Goal: Task Accomplishment & Management: Use online tool/utility

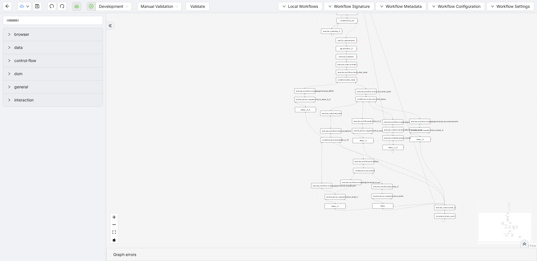
click at [198, 11] on div "Development Manual Validation Validate Local Workflows Workflow Signature Workf…" at bounding box center [268, 6] width 537 height 13
click at [183, 7] on div "Manual Validation Validate" at bounding box center [173, 6] width 72 height 9
click at [191, 6] on span "Validate" at bounding box center [197, 6] width 15 height 6
click at [89, 5] on icon "play-circle" at bounding box center [91, 6] width 4 height 4
click at [78, 8] on icon "cloud-server" at bounding box center [77, 7] width 2 height 2
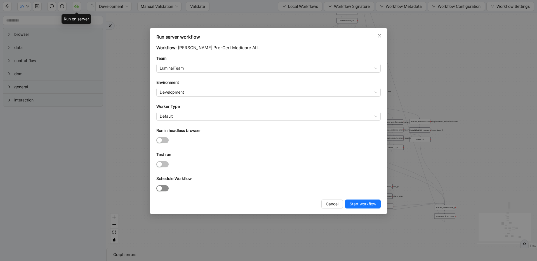
click at [161, 190] on div "button" at bounding box center [159, 188] width 5 height 5
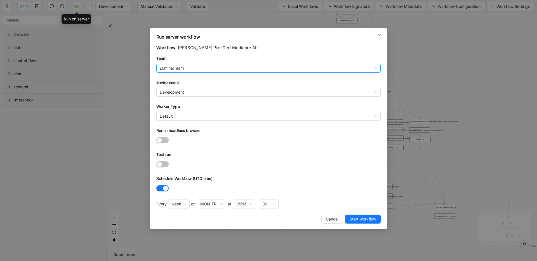
click at [212, 70] on span "LuminaiTeam" at bounding box center [269, 68] width 218 height 8
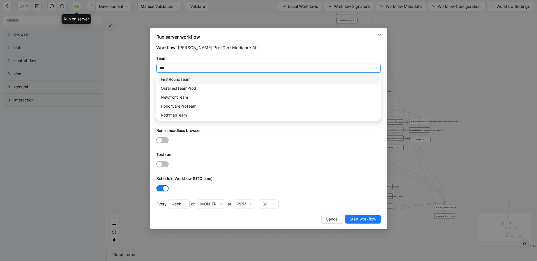
type input "****"
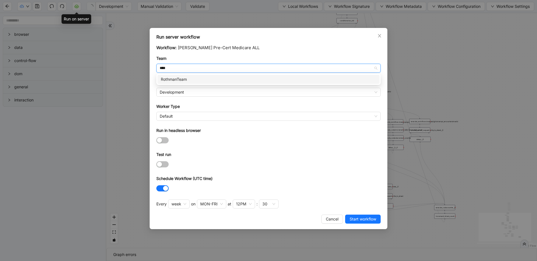
click at [200, 80] on div "RothmanTeam" at bounding box center [269, 79] width 216 height 6
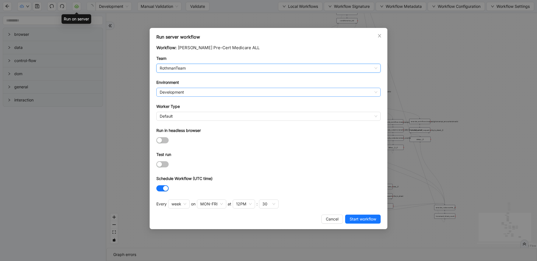
click at [191, 90] on span "Development" at bounding box center [269, 92] width 218 height 8
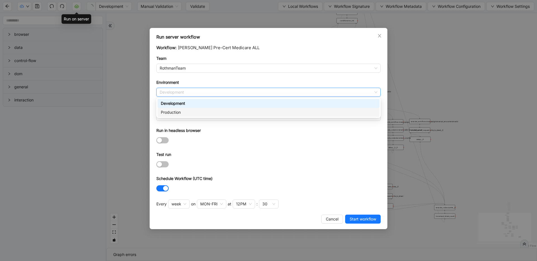
click at [189, 108] on div "Production" at bounding box center [269, 112] width 222 height 9
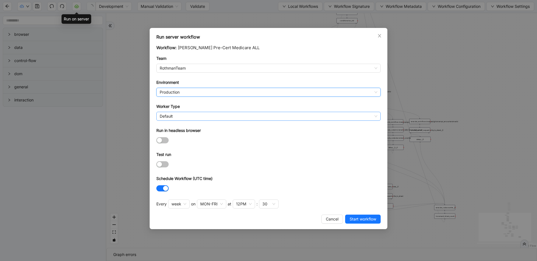
click at [186, 115] on span "Default" at bounding box center [269, 116] width 218 height 8
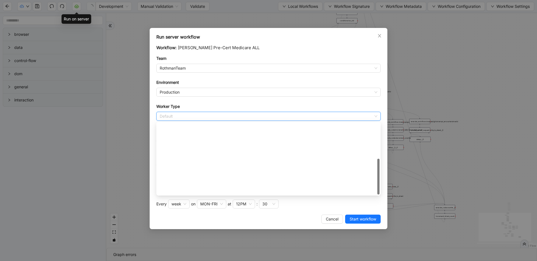
scroll to position [81, 0]
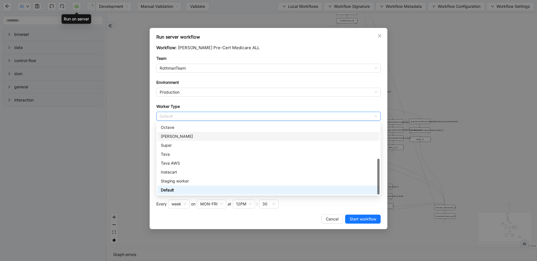
click at [185, 135] on div "[PERSON_NAME]" at bounding box center [269, 137] width 216 height 6
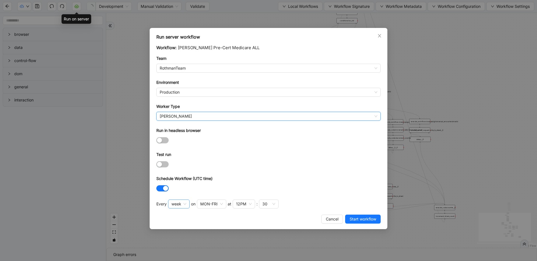
click at [179, 205] on span "week" at bounding box center [179, 204] width 15 height 8
click at [179, 241] on div "hour" at bounding box center [178, 242] width 11 height 6
click at [200, 204] on div "30" at bounding box center [200, 204] width 5 height 6
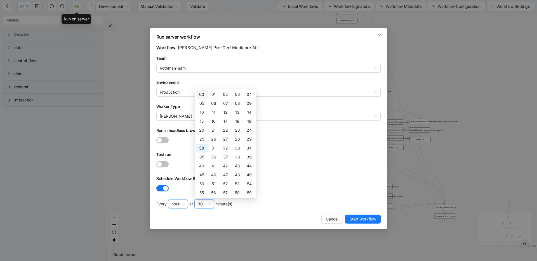
click at [172, 203] on span "hour" at bounding box center [178, 204] width 13 height 8
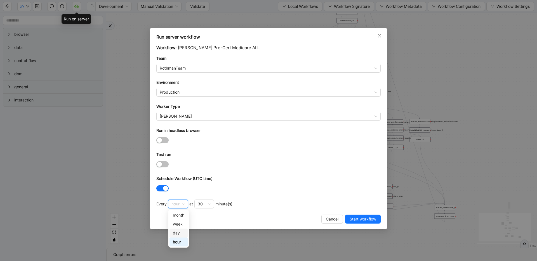
click at [178, 233] on div "day" at bounding box center [178, 233] width 11 height 6
click at [204, 205] on div "12PM" at bounding box center [202, 204] width 10 height 6
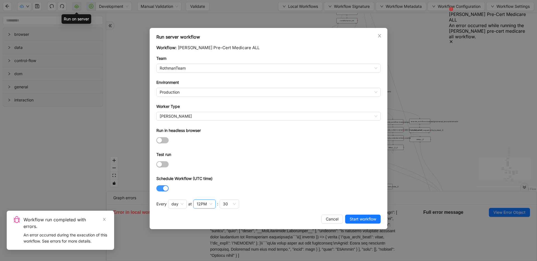
click at [161, 191] on span "button" at bounding box center [162, 189] width 12 height 6
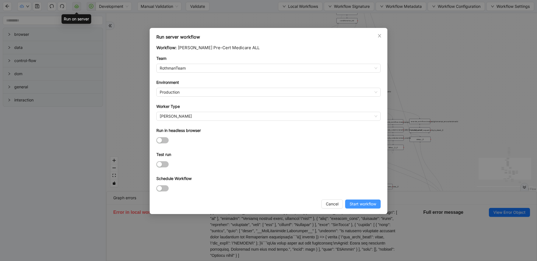
click at [361, 206] on span "Start workflow" at bounding box center [363, 204] width 27 height 6
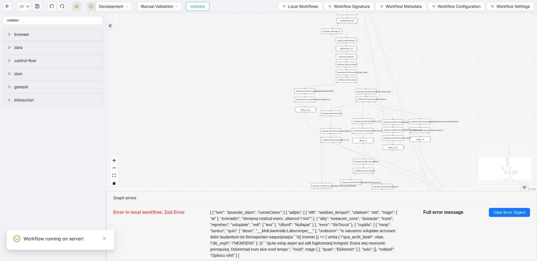
click at [208, 5] on button "Validate" at bounding box center [198, 6] width 24 height 9
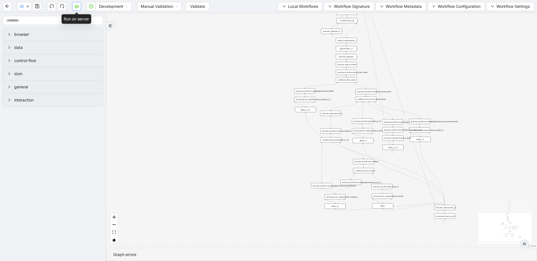
click at [76, 7] on icon "cloud-server" at bounding box center [76, 6] width 4 height 4
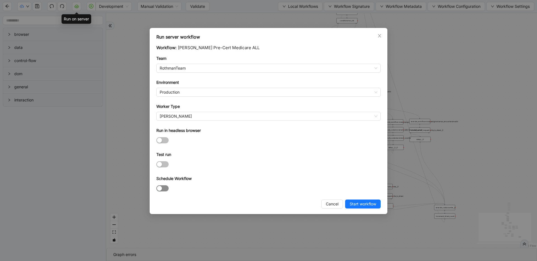
drag, startPoint x: 164, startPoint y: 187, endPoint x: 194, endPoint y: 186, distance: 30.0
click at [164, 187] on span "button" at bounding box center [162, 189] width 12 height 6
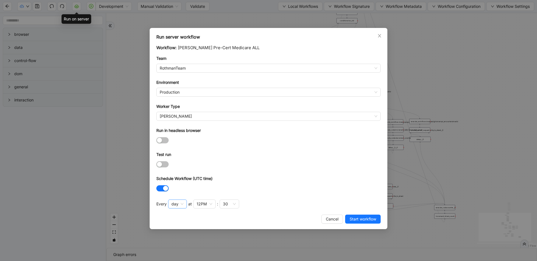
click at [183, 204] on span "day" at bounding box center [178, 204] width 12 height 8
click at [260, 207] on div "Every day day at 12PM : 30" at bounding box center [268, 206] width 225 height 12
click at [228, 204] on input "search" at bounding box center [228, 204] width 1 height 7
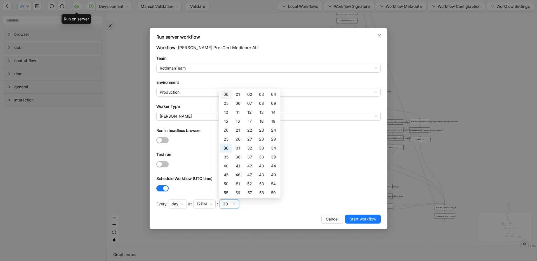
click at [228, 95] on div "00" at bounding box center [226, 95] width 5 height 6
click at [344, 196] on div "Workflow: [PERSON_NAME] Pre-Cert Medicare ALL Team RothmanTeam Environment Prod…" at bounding box center [268, 128] width 225 height 167
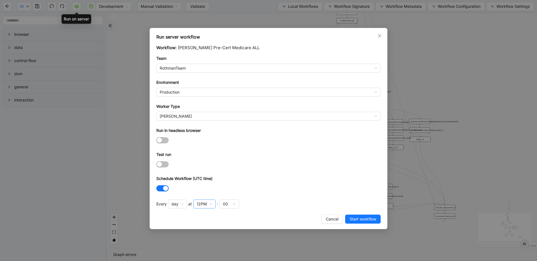
click at [204, 202] on div "12PM" at bounding box center [202, 204] width 10 height 6
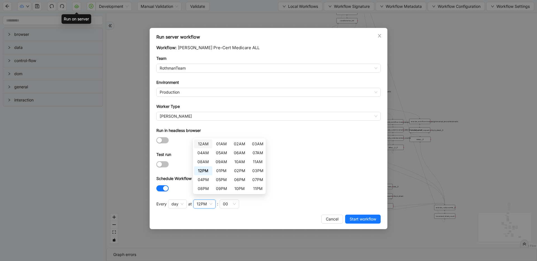
click at [206, 144] on div "12AM" at bounding box center [203, 144] width 11 height 6
click at [238, 146] on div "02AM" at bounding box center [239, 144] width 11 height 6
click at [330, 170] on form "Workflow: [PERSON_NAME] Pre-Cert Medicare ALL Team RothmanTeam Environment Prod…" at bounding box center [268, 119] width 225 height 149
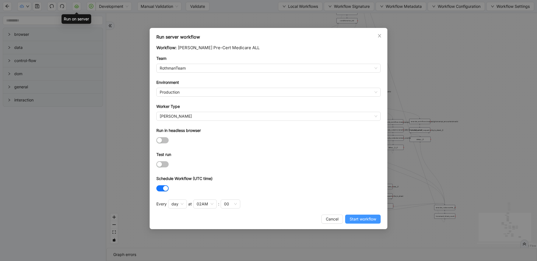
click at [351, 219] on span "Start workflow" at bounding box center [363, 219] width 27 height 6
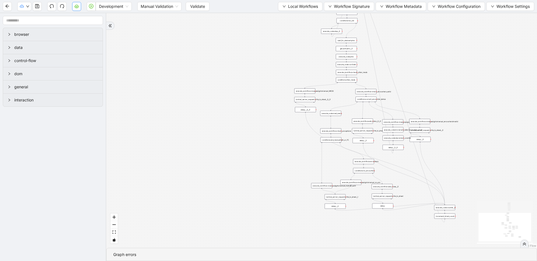
click at [77, 7] on icon "cloud-server" at bounding box center [77, 7] width 2 height 2
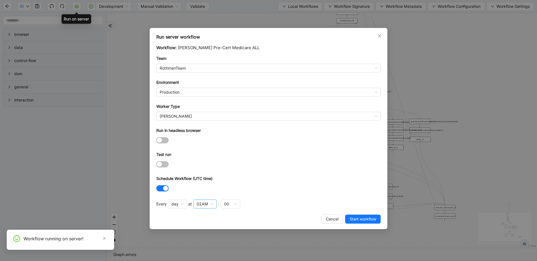
click at [204, 206] on div "02AM" at bounding box center [202, 204] width 11 height 6
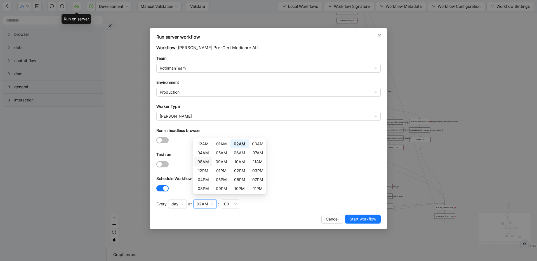
click at [205, 163] on div "08AM" at bounding box center [203, 162] width 11 height 6
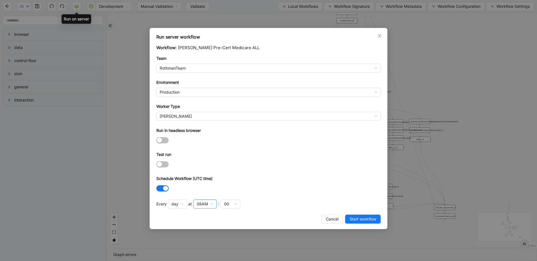
click at [327, 184] on div "Schedule Workflow (UTC time)" at bounding box center [268, 180] width 225 height 8
click at [354, 219] on span "Start workflow" at bounding box center [363, 219] width 27 height 6
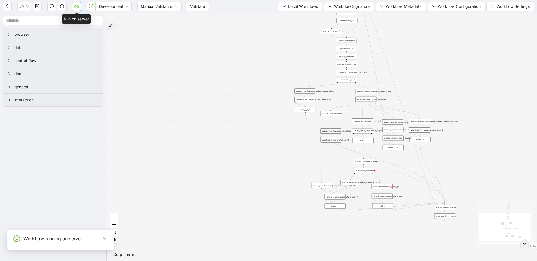
click at [80, 6] on button "button" at bounding box center [76, 6] width 9 height 9
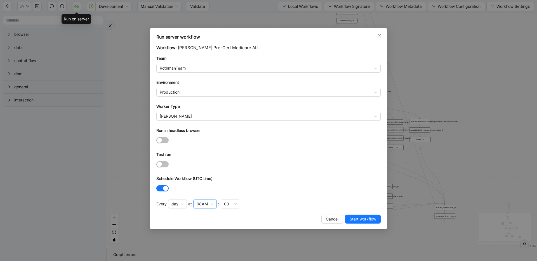
click at [209, 204] on div "08AM" at bounding box center [205, 204] width 24 height 9
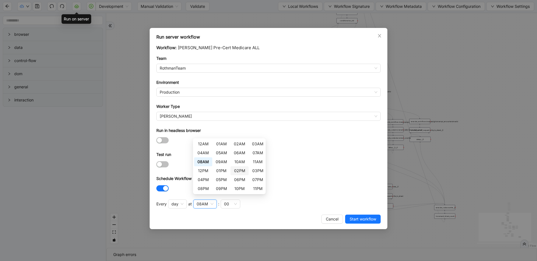
click at [239, 172] on div "02PM" at bounding box center [239, 171] width 11 height 6
click at [278, 218] on div "Cancel Start workflow" at bounding box center [268, 219] width 225 height 9
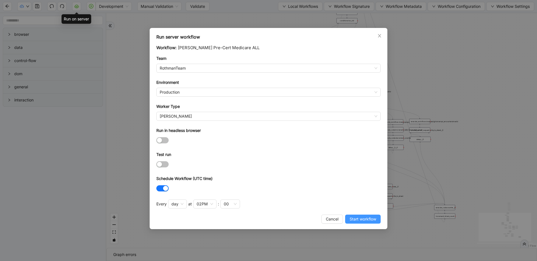
click at [367, 219] on span "Start workflow" at bounding box center [363, 219] width 27 height 6
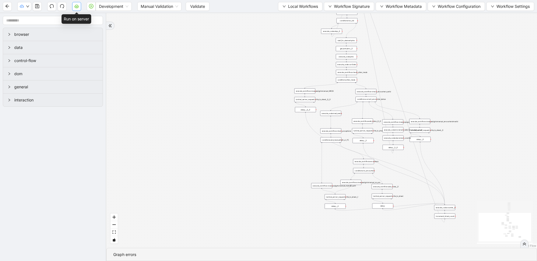
click at [74, 8] on button "button" at bounding box center [76, 6] width 9 height 9
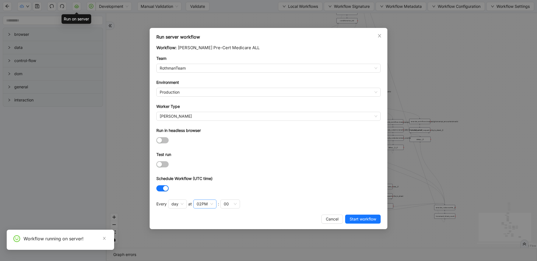
click at [208, 205] on input "search" at bounding box center [208, 204] width 1 height 7
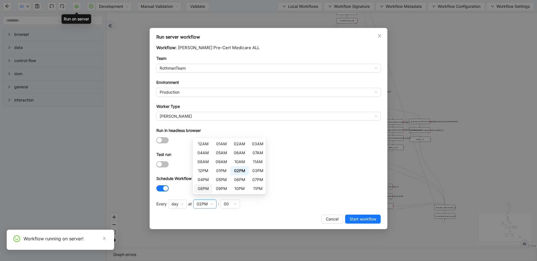
click at [201, 188] on div "08PM" at bounding box center [203, 189] width 11 height 6
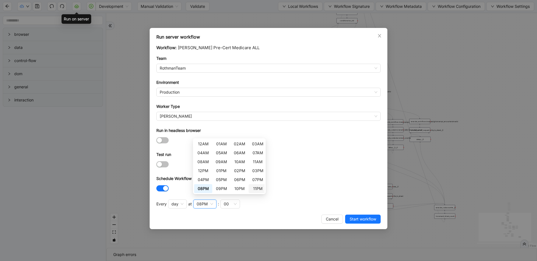
click at [293, 190] on div at bounding box center [268, 188] width 225 height 6
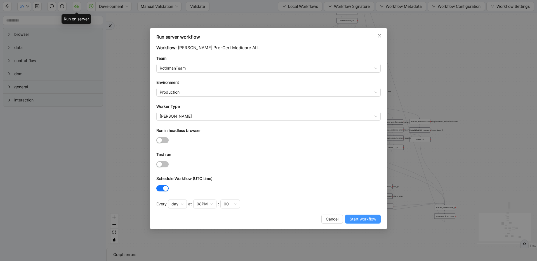
drag, startPoint x: 361, startPoint y: 220, endPoint x: 347, endPoint y: 207, distance: 19.0
click at [360, 220] on span "Start workflow" at bounding box center [363, 219] width 27 height 6
